Goal: Task Accomplishment & Management: Use online tool/utility

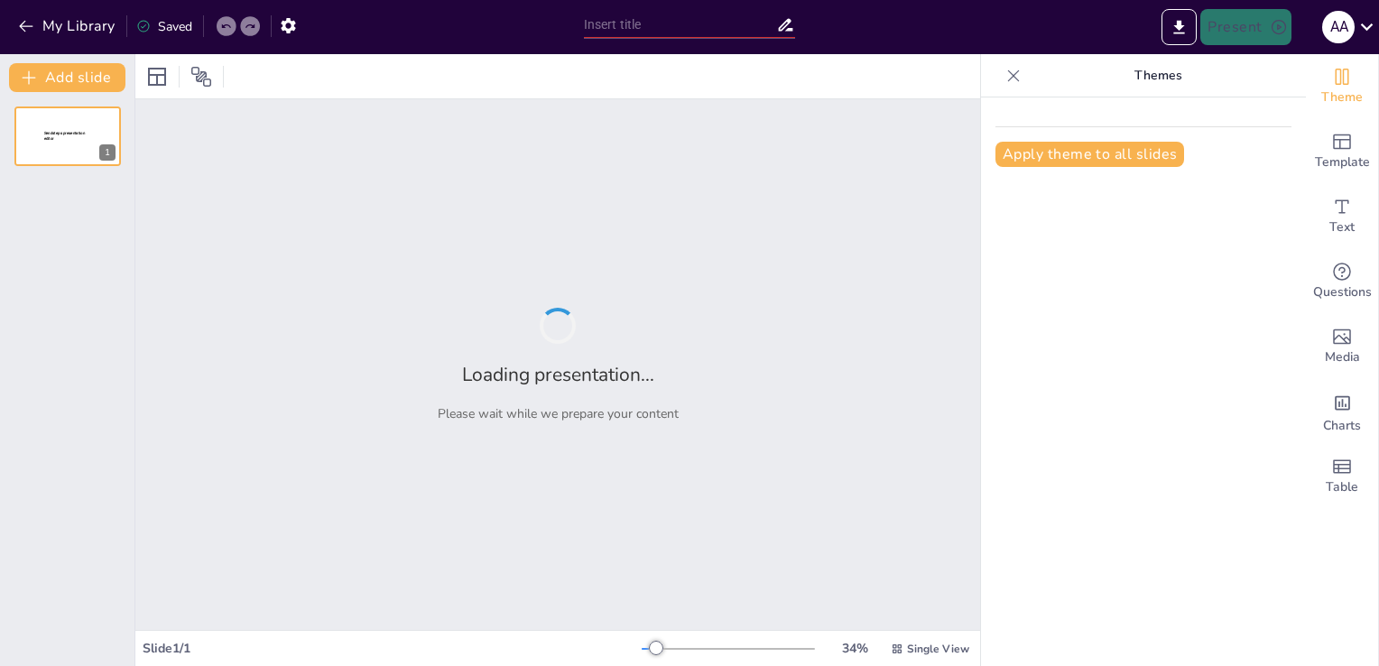
type input "Влияние народов [GEOGRAPHIC_DATA] на материальную культуру мира"
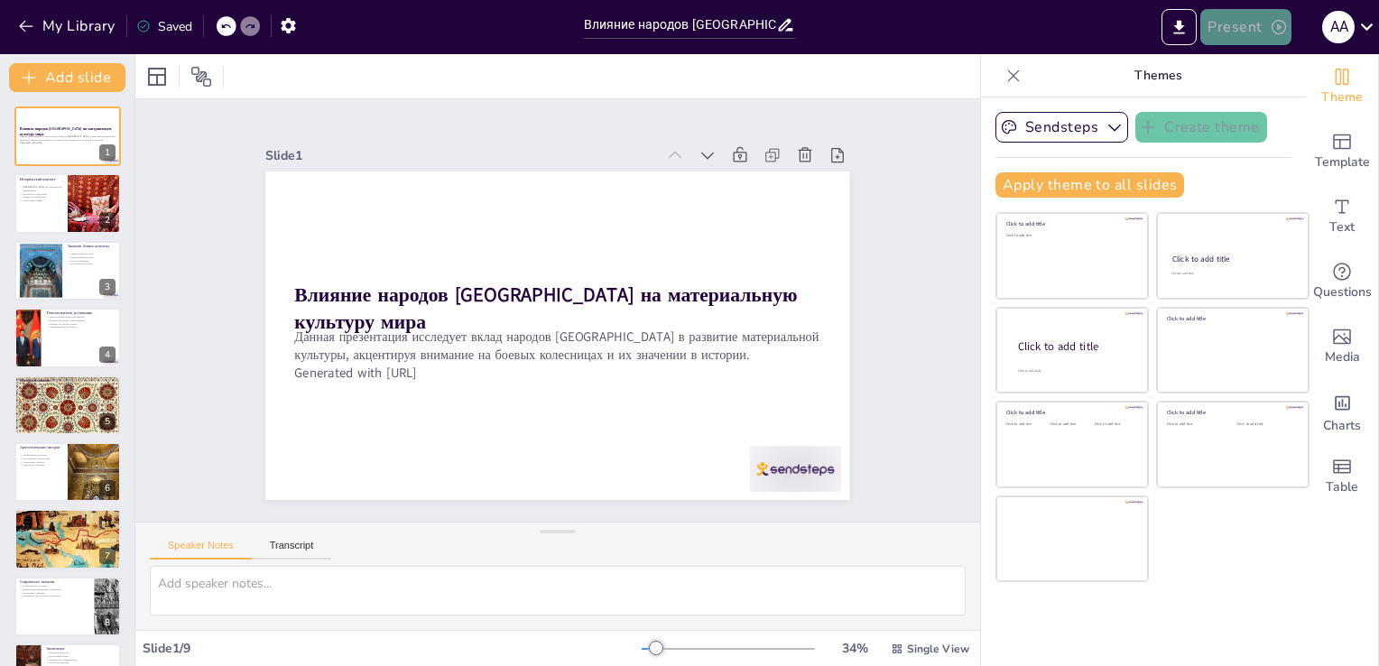
click at [1239, 23] on button "Present" at bounding box center [1246, 27] width 90 height 36
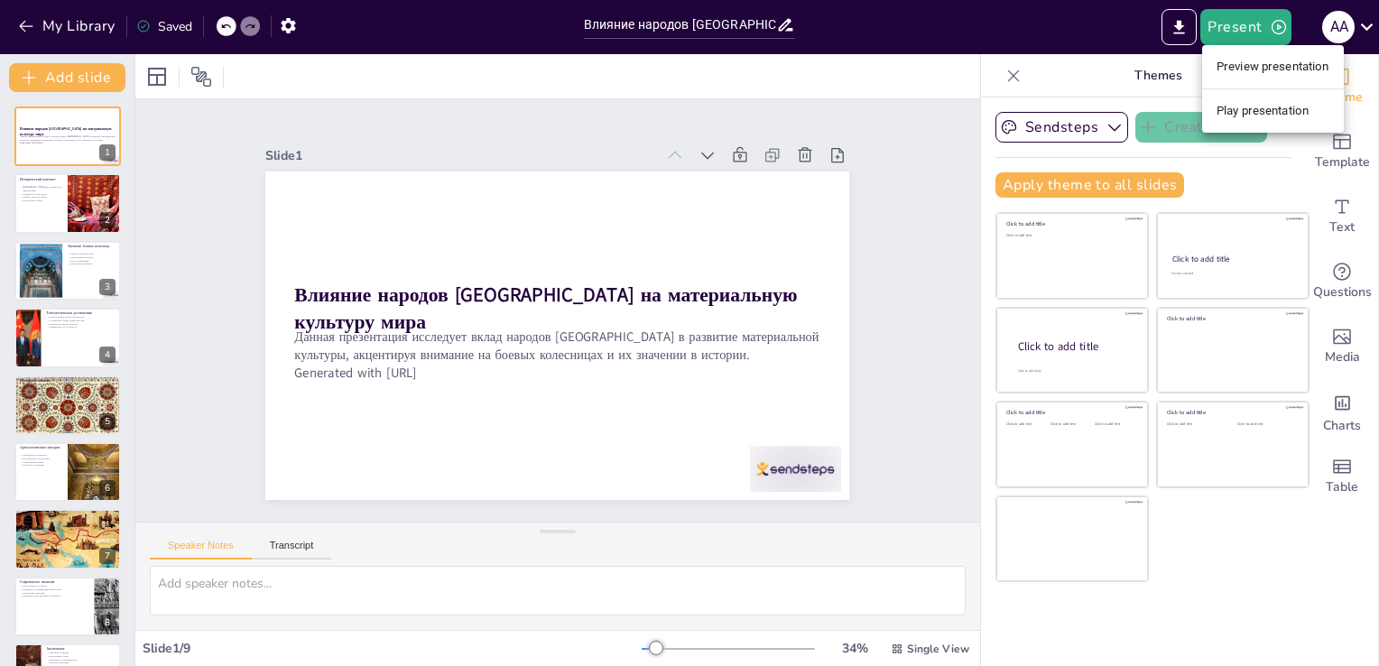
click at [1234, 112] on li "Play presentation" at bounding box center [1273, 111] width 142 height 29
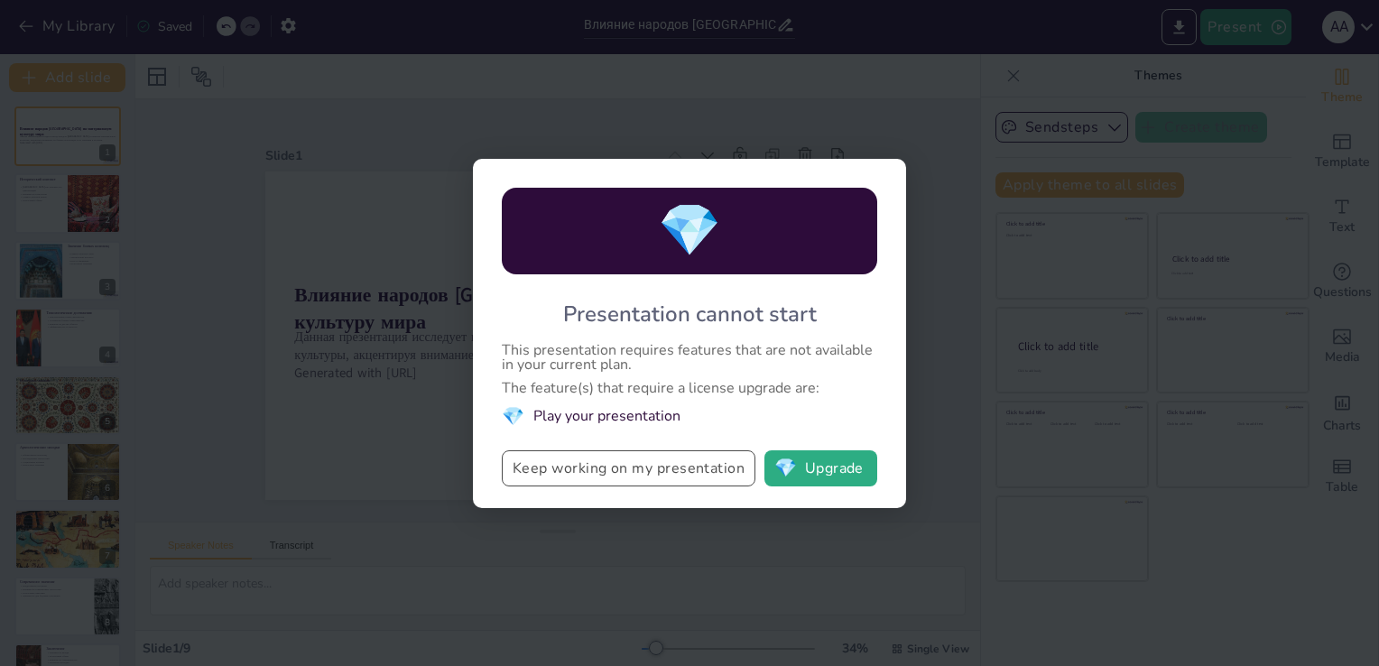
click at [652, 464] on button "Keep working on my presentation" at bounding box center [629, 468] width 254 height 36
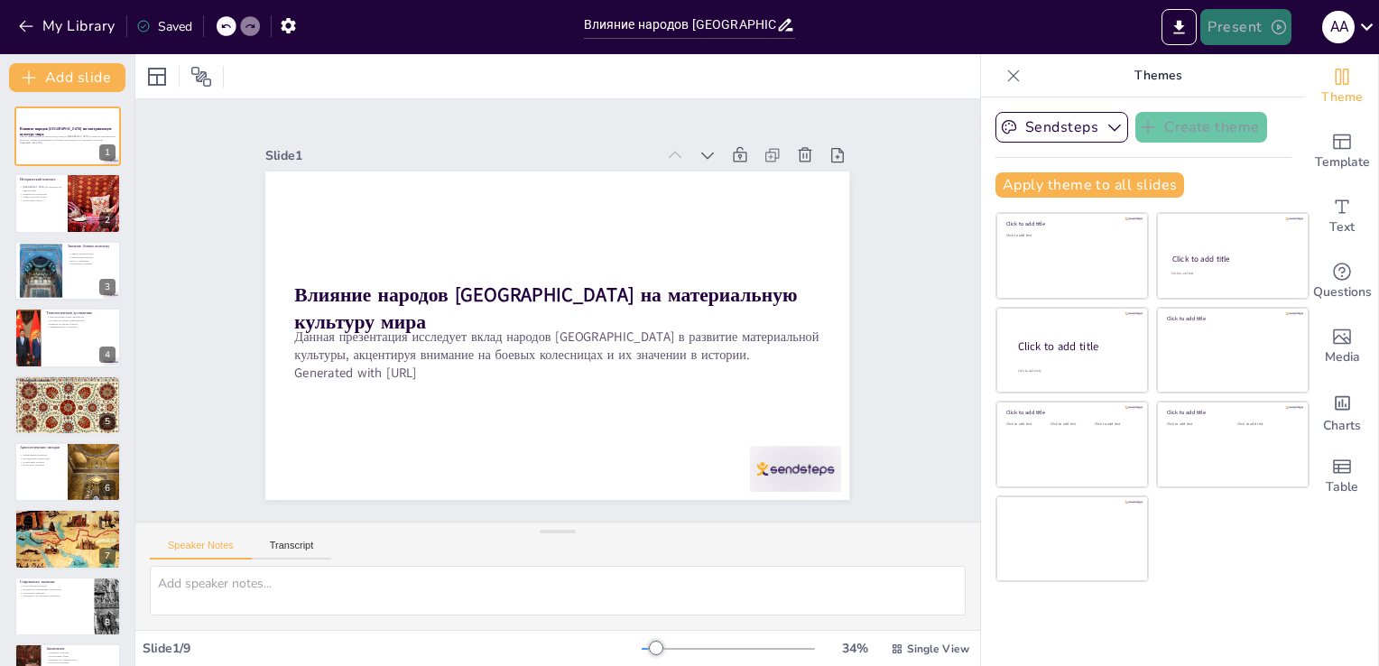
click at [1213, 11] on button "Present" at bounding box center [1246, 27] width 90 height 36
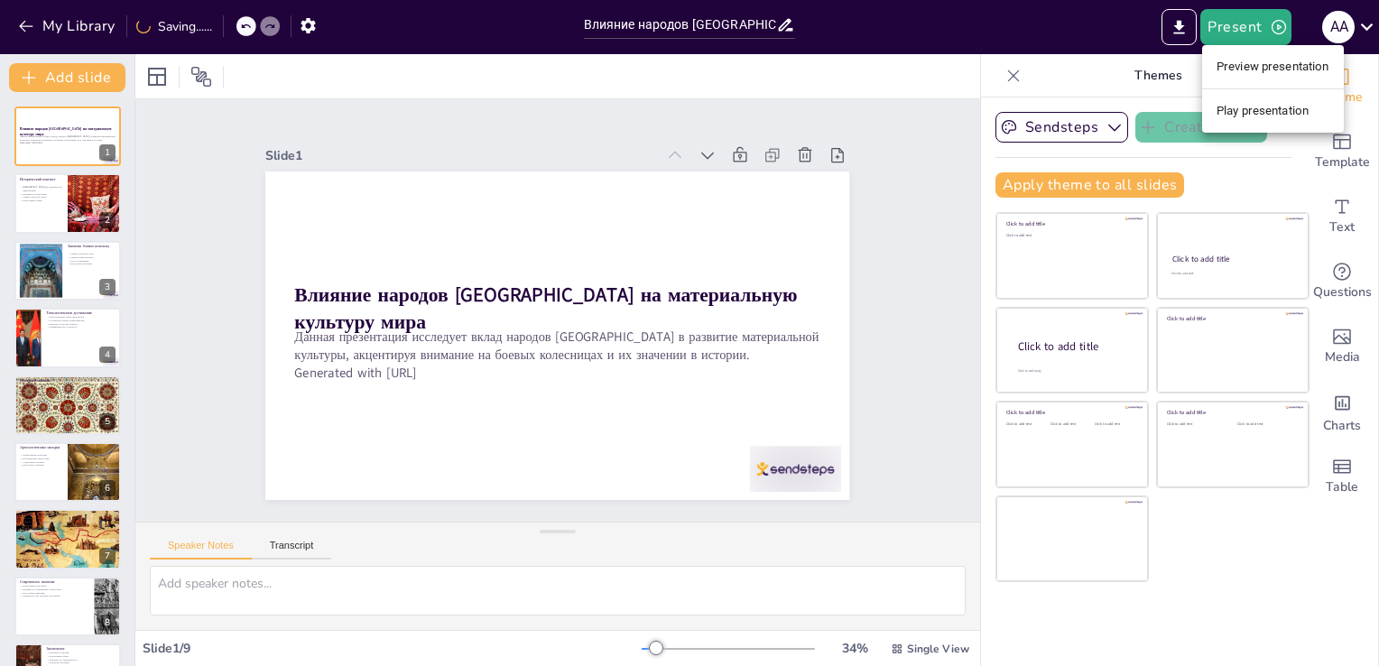
click at [1225, 67] on li "Preview presentation" at bounding box center [1273, 66] width 142 height 29
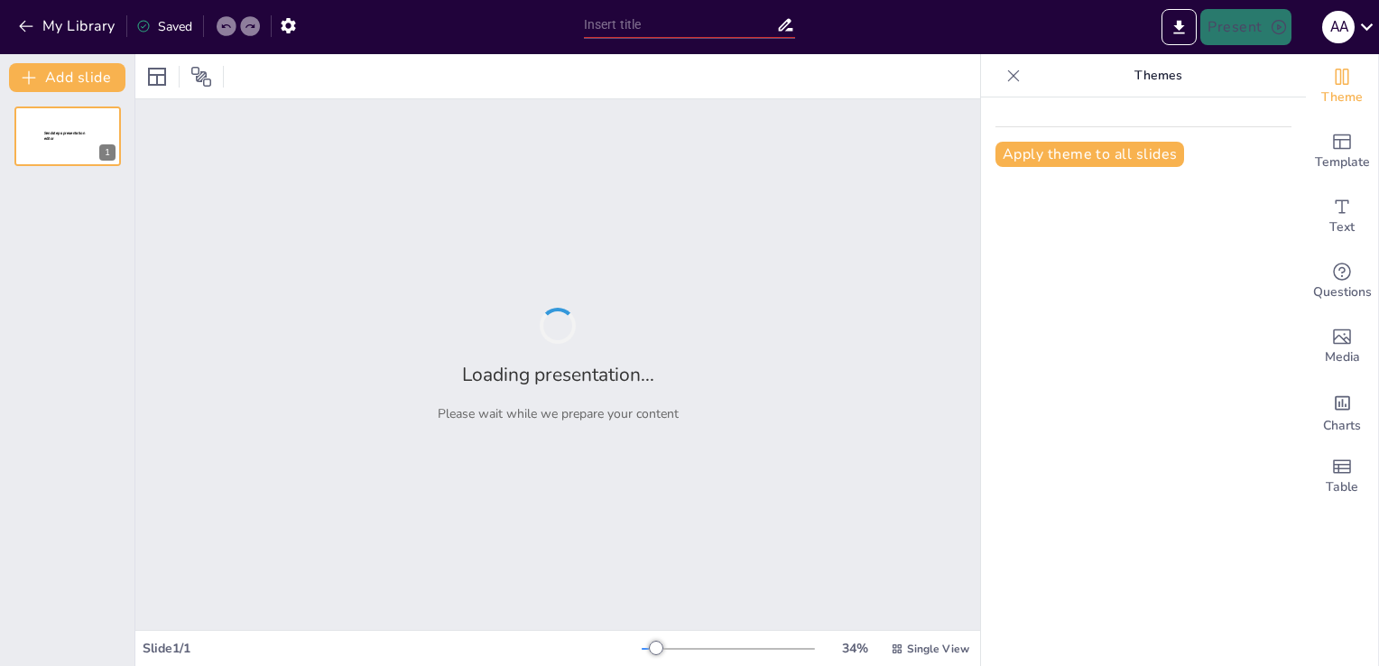
type input "Влияние народов [GEOGRAPHIC_DATA] на материальную культуру мира"
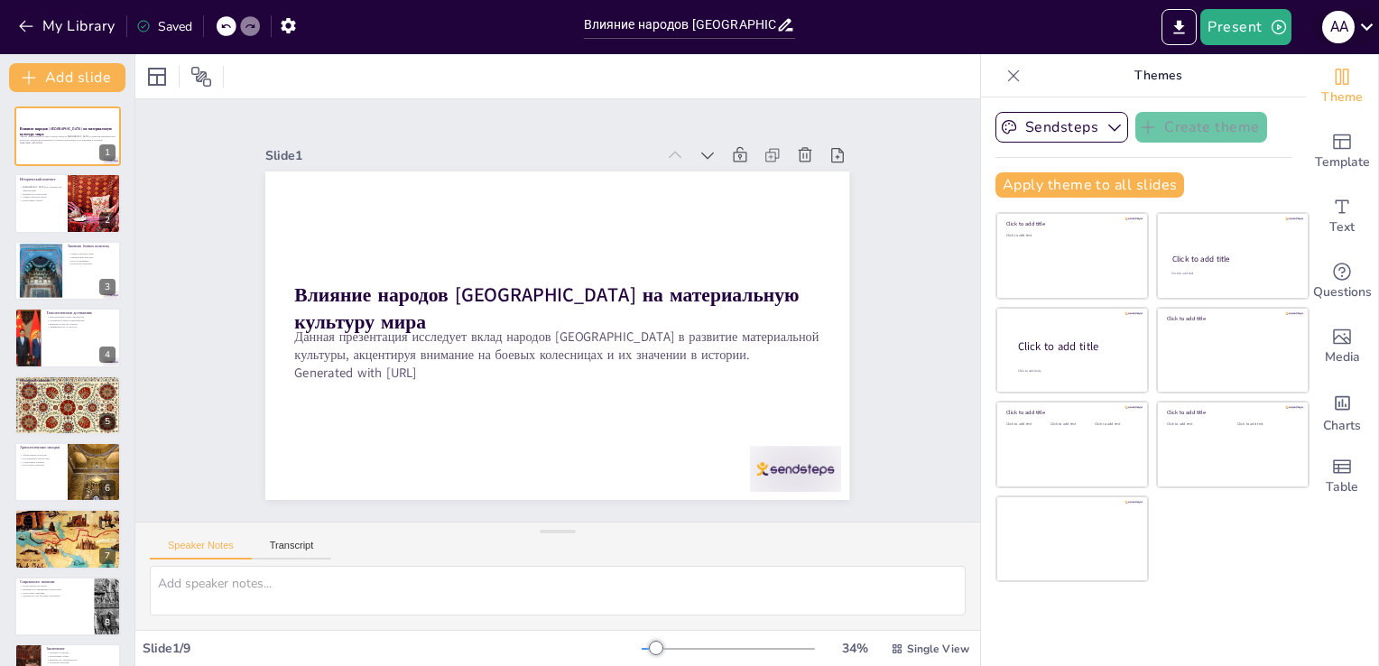
click at [1370, 21] on icon at bounding box center [1367, 26] width 24 height 24
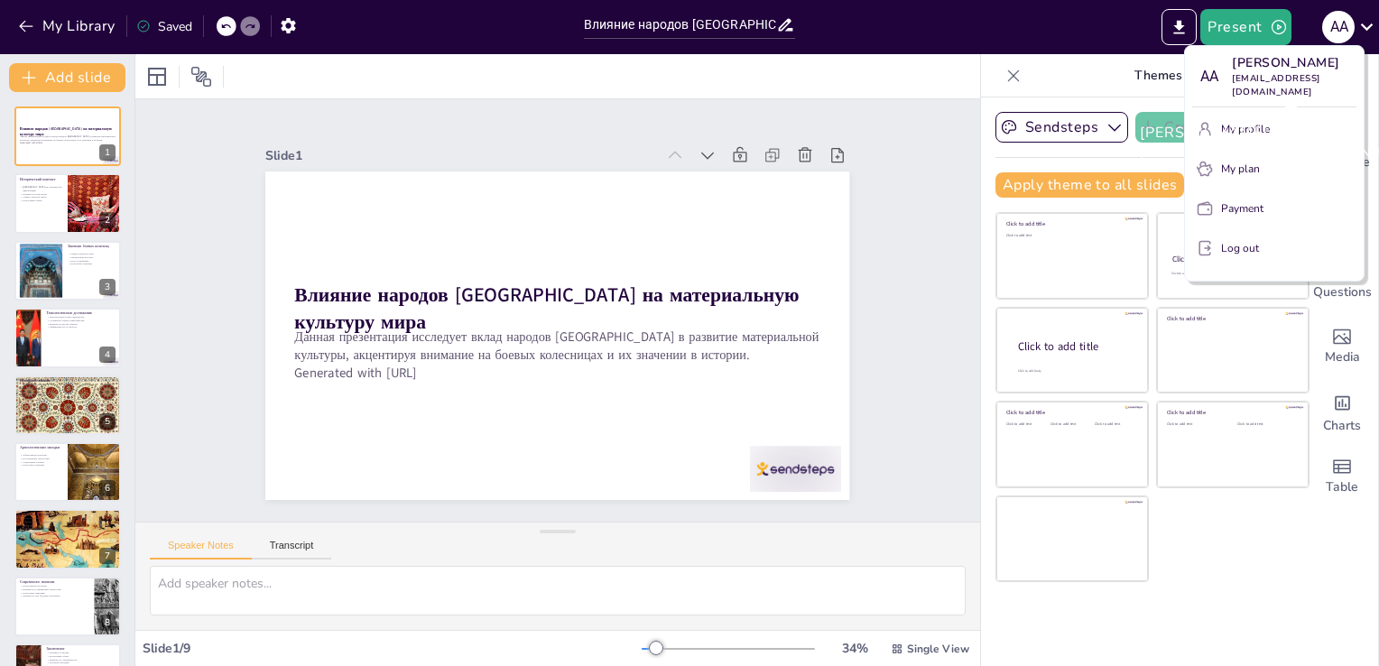
click at [1238, 129] on div "[PERSON_NAME] [EMAIL_ADDRESS][DOMAIN_NAME]" at bounding box center [1276, 142] width 301 height 69
click at [1206, 78] on div "A A" at bounding box center [1209, 76] width 32 height 32
click at [1237, 132] on p "My profile" at bounding box center [1245, 129] width 49 height 16
